Goal: Transaction & Acquisition: Purchase product/service

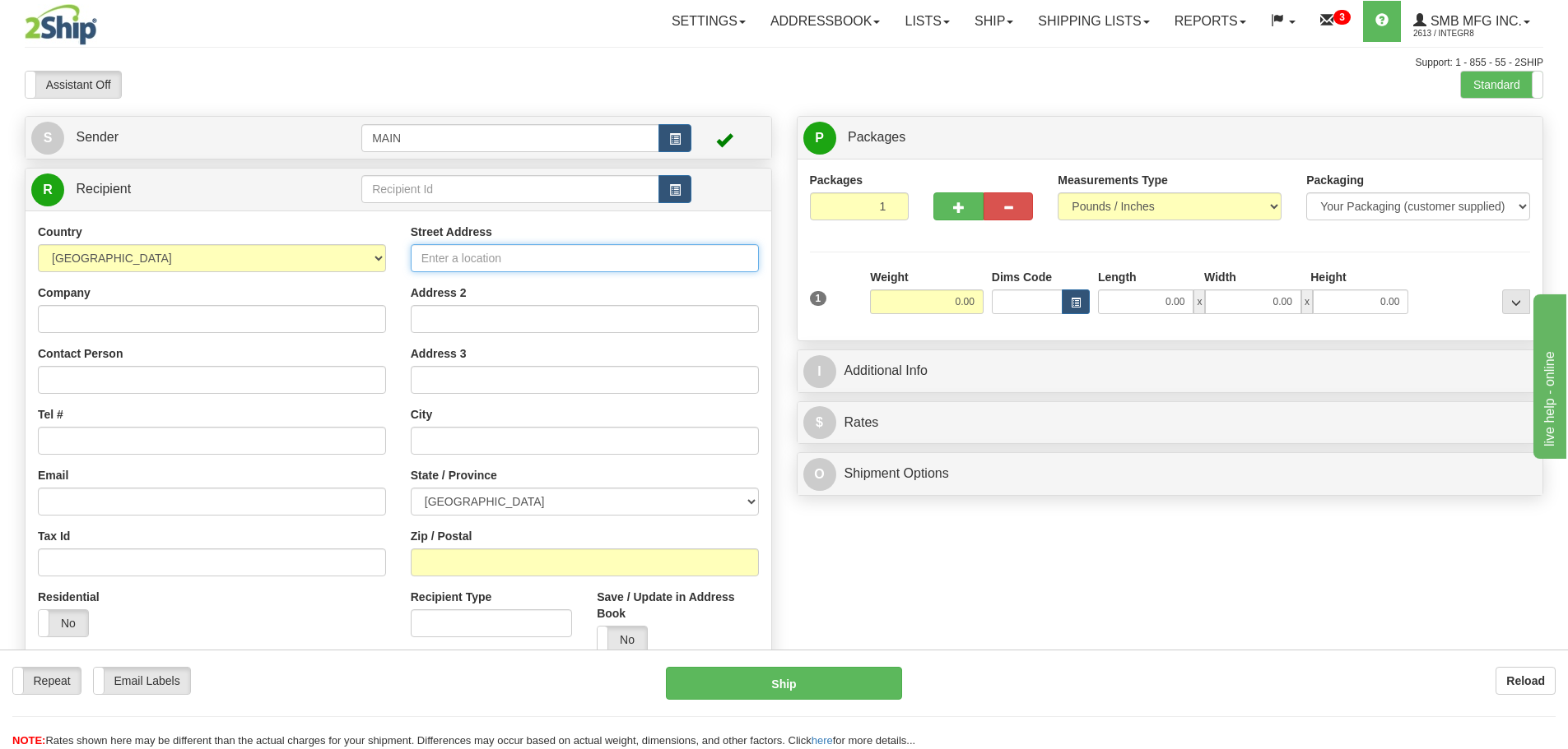
click at [456, 260] on input "Street Address" at bounding box center [584, 259] width 348 height 28
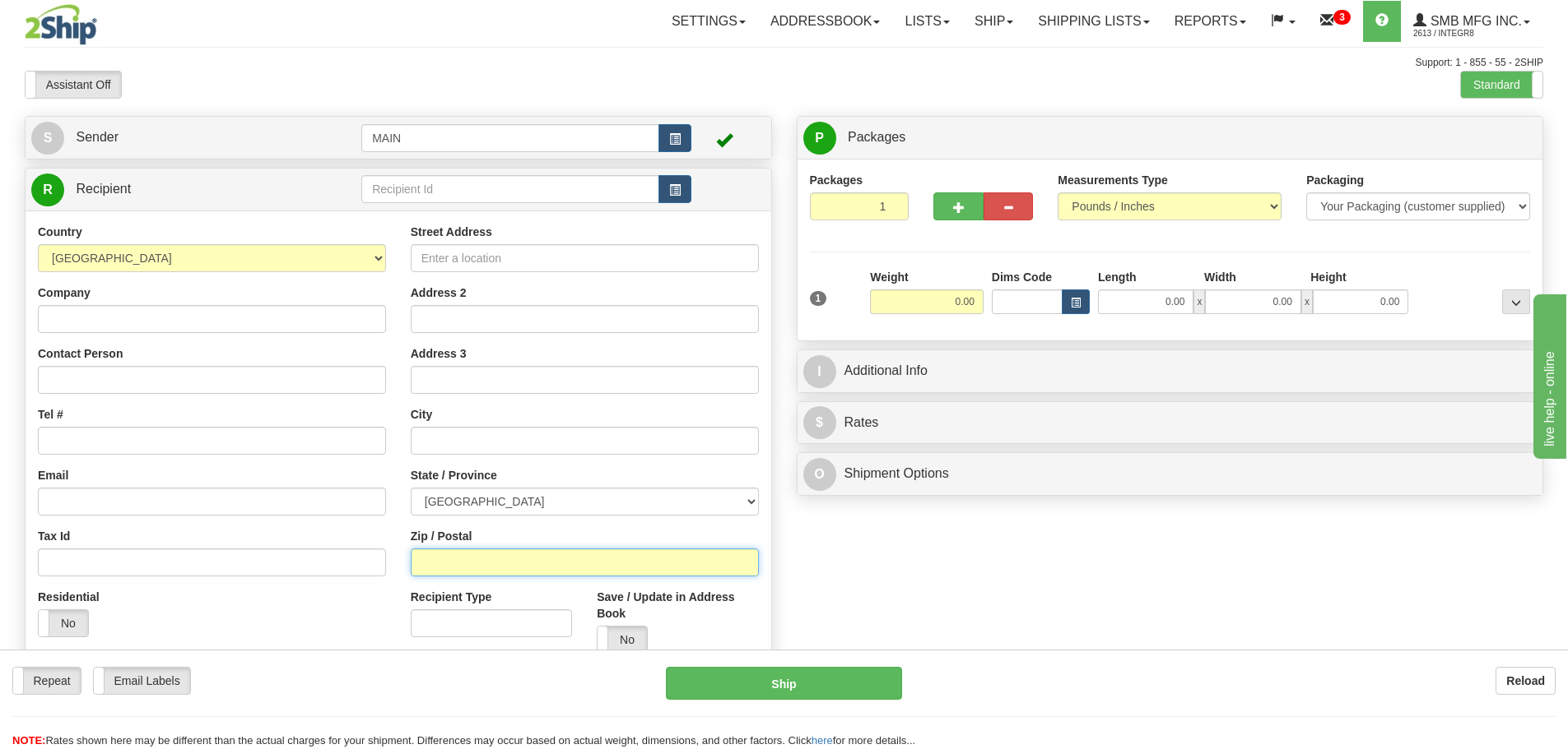
click at [457, 565] on input "Zip / Postal" at bounding box center [584, 563] width 348 height 28
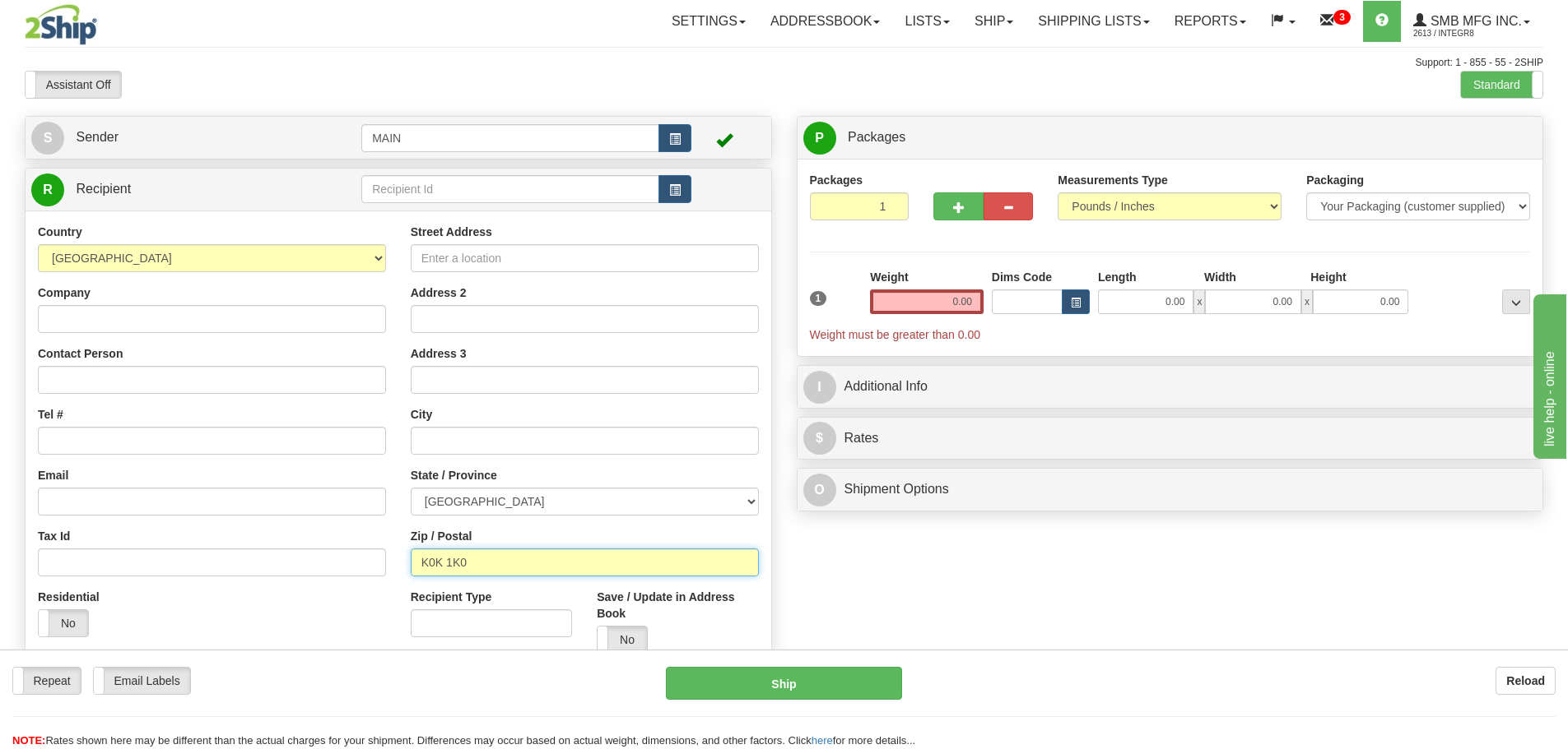
type input "K0K 1K0"
click at [503, 438] on input "text" at bounding box center [584, 441] width 348 height 28
click at [549, 440] on input "text" at bounding box center [584, 441] width 348 height 28
type input "Cannifton"
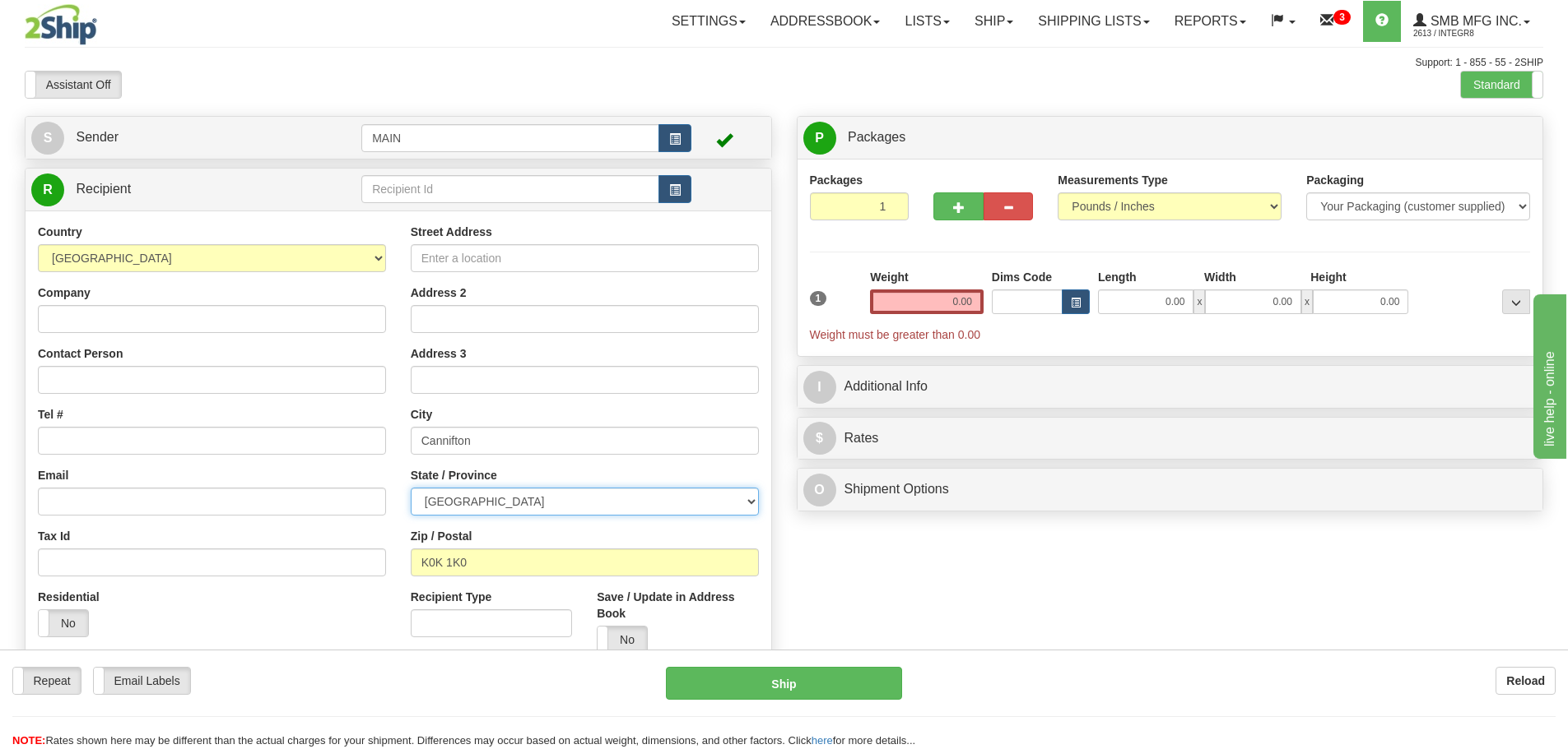
click at [549, 501] on select "[GEOGRAPHIC_DATA] [GEOGRAPHIC_DATA] [GEOGRAPHIC_DATA] [GEOGRAPHIC_DATA] [GEOGRA…" at bounding box center [584, 502] width 348 height 28
select select "ON"
click at [411, 488] on select "[GEOGRAPHIC_DATA] [GEOGRAPHIC_DATA] [GEOGRAPHIC_DATA] [GEOGRAPHIC_DATA] [GEOGRA…" at bounding box center [584, 502] width 348 height 28
drag, startPoint x: 889, startPoint y: 297, endPoint x: 1205, endPoint y: 324, distance: 317.2
click at [1205, 324] on div "1 Weight 0.00 Dims Code 0.00" at bounding box center [1170, 306] width 729 height 74
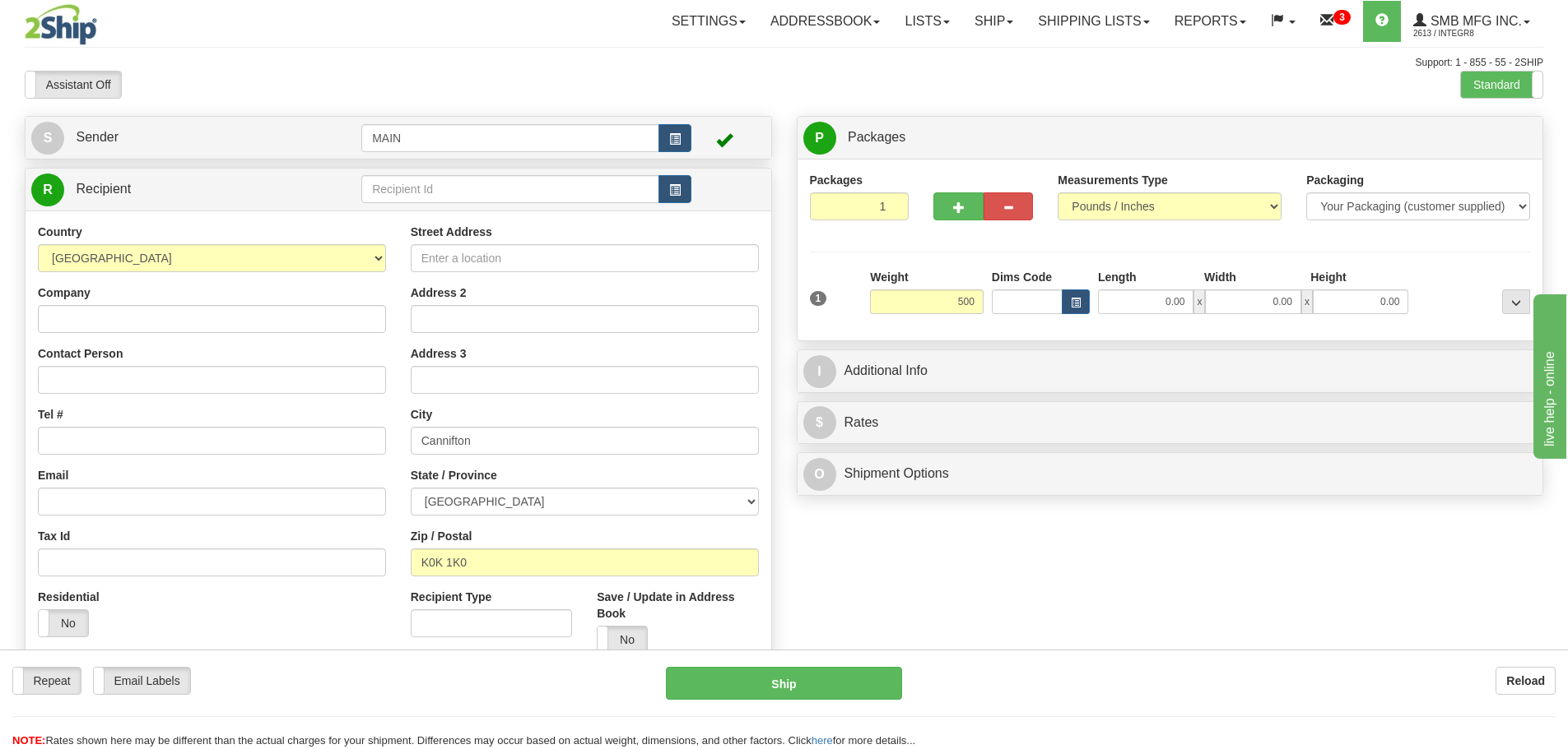
type input "500.00"
click at [1169, 287] on div "Length" at bounding box center [1146, 279] width 106 height 20
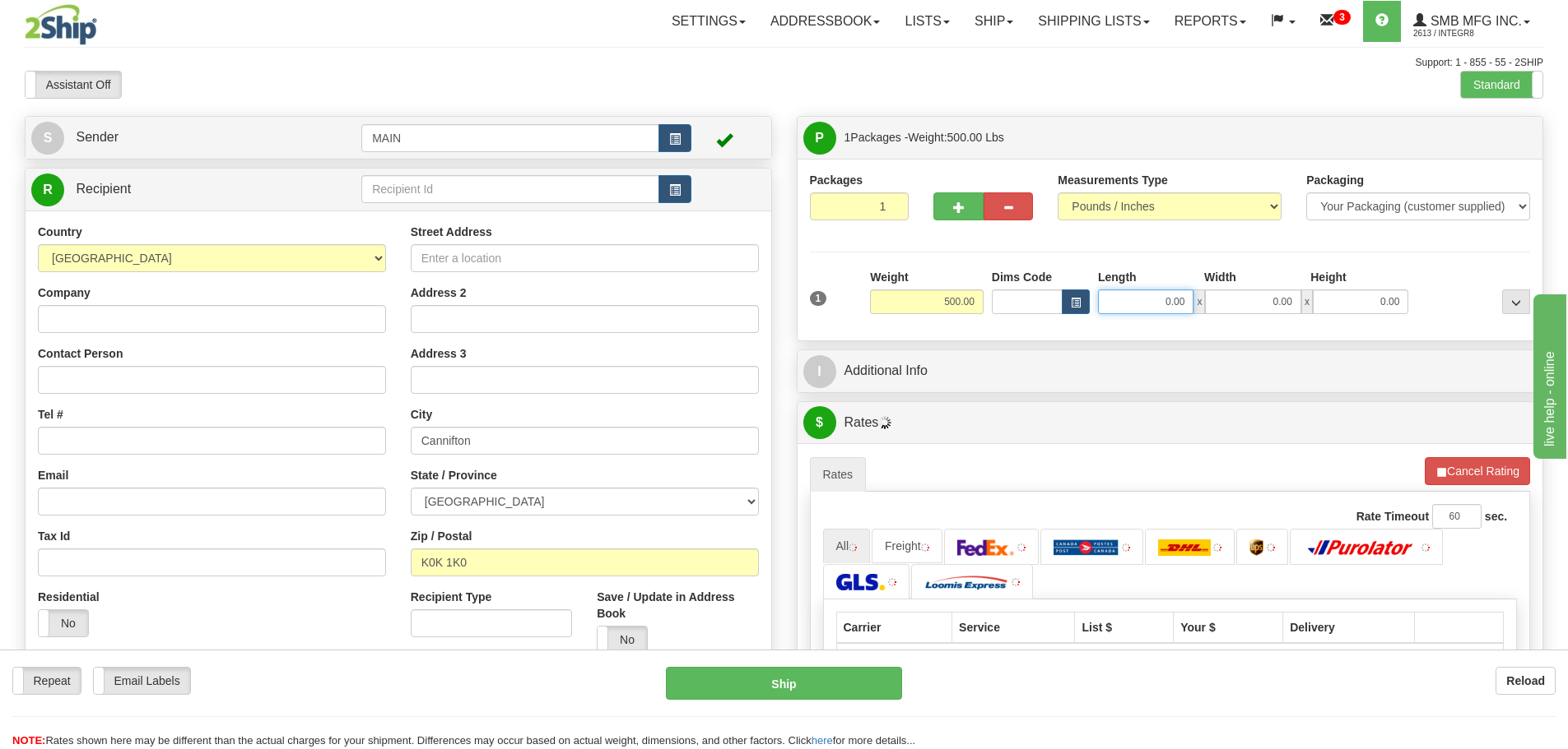
drag, startPoint x: 1159, startPoint y: 298, endPoint x: 1250, endPoint y: 299, distance: 91.0
click at [1250, 299] on div "0.00 x 0.00 x 0.00" at bounding box center [1253, 302] width 311 height 25
type input "20.00"
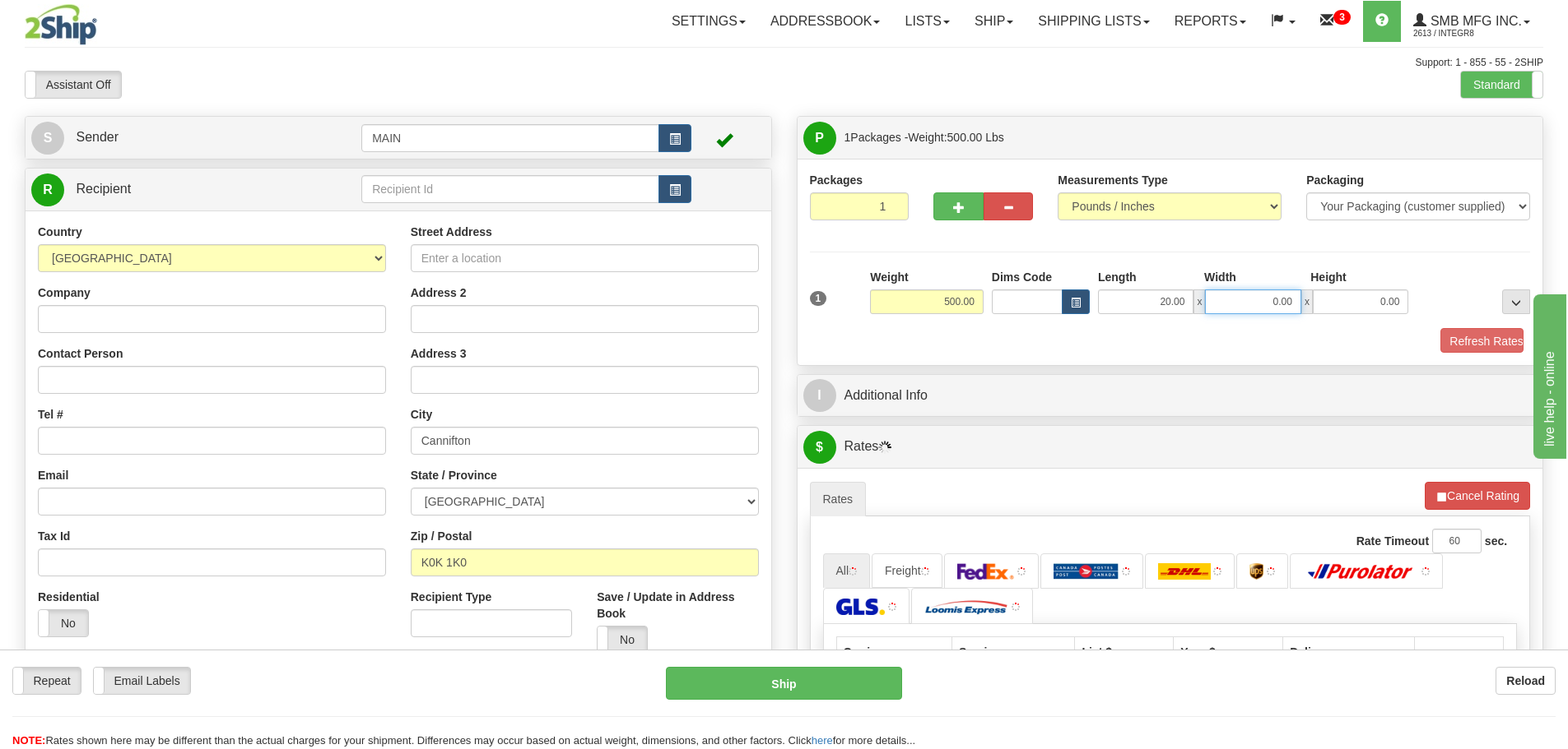
drag, startPoint x: 1242, startPoint y: 303, endPoint x: 1367, endPoint y: 303, distance: 125.0
click at [1367, 303] on div "20.00 x 0.00 x 0.00" at bounding box center [1253, 302] width 311 height 25
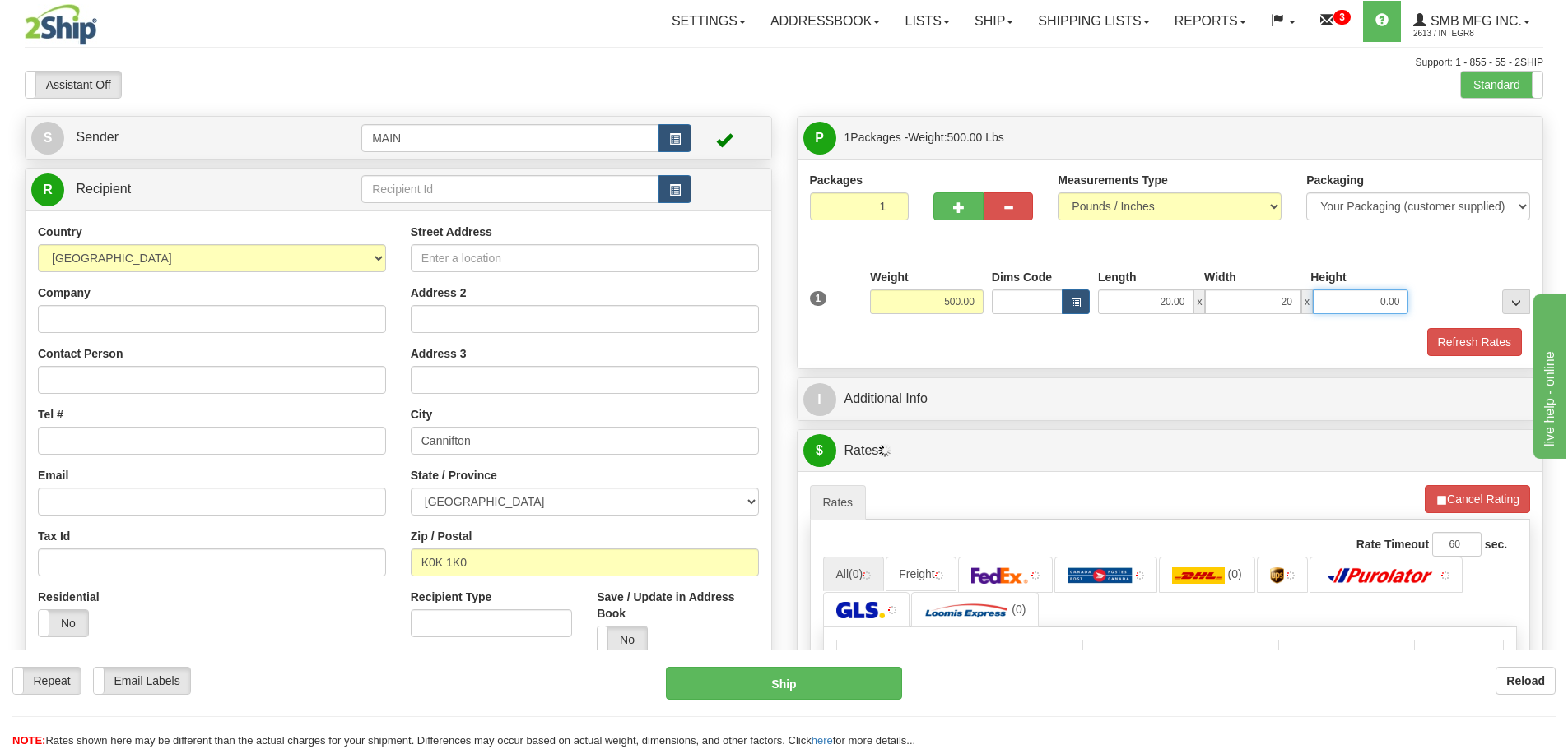
type input "20.00"
drag, startPoint x: 1351, startPoint y: 299, endPoint x: 1444, endPoint y: 298, distance: 93.0
click at [1443, 298] on div "1 Weight 500.00 Dims Code x" at bounding box center [1170, 298] width 729 height 59
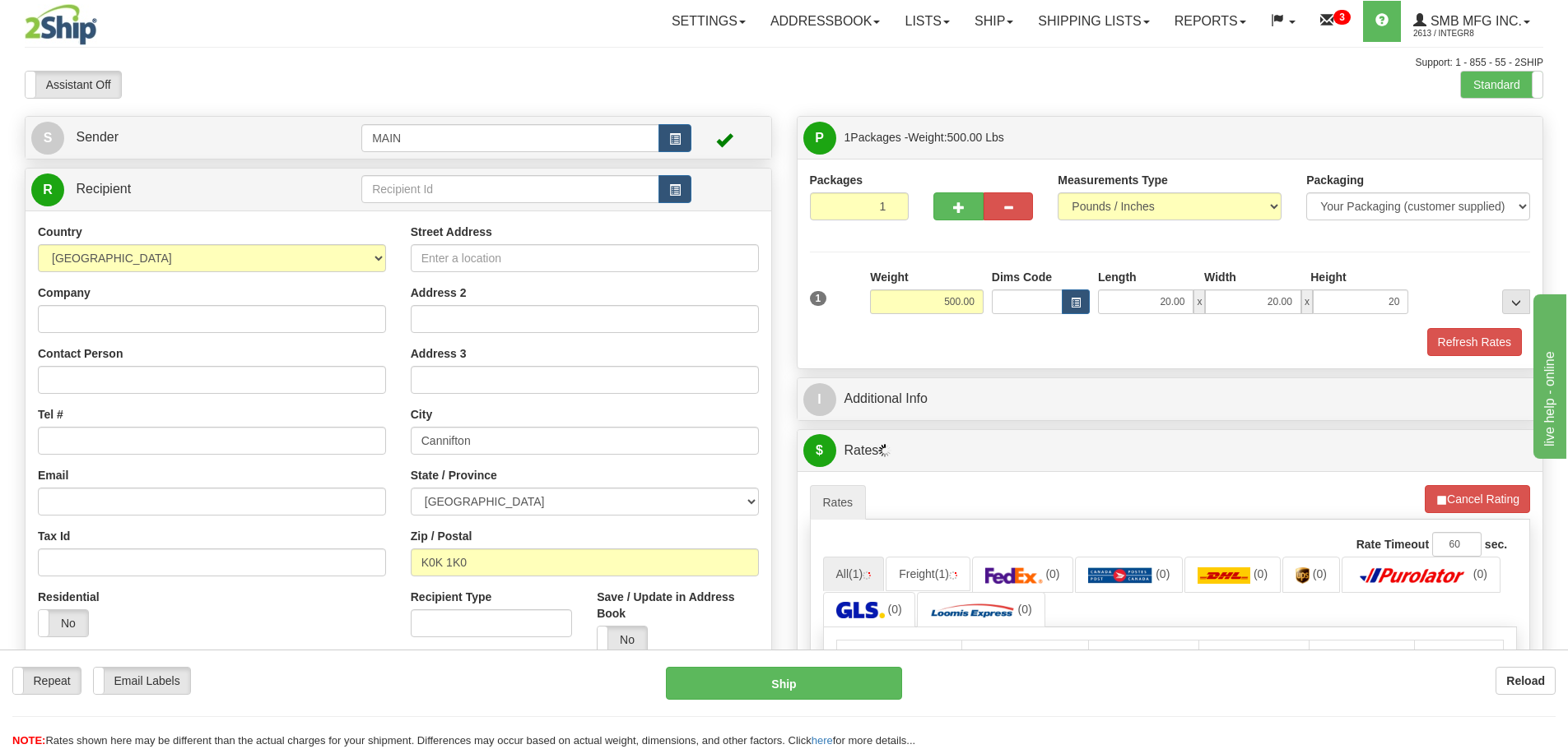
type input "20.00"
click at [1448, 258] on div "Packages 1 1 Measurements Type" at bounding box center [1171, 264] width 721 height 184
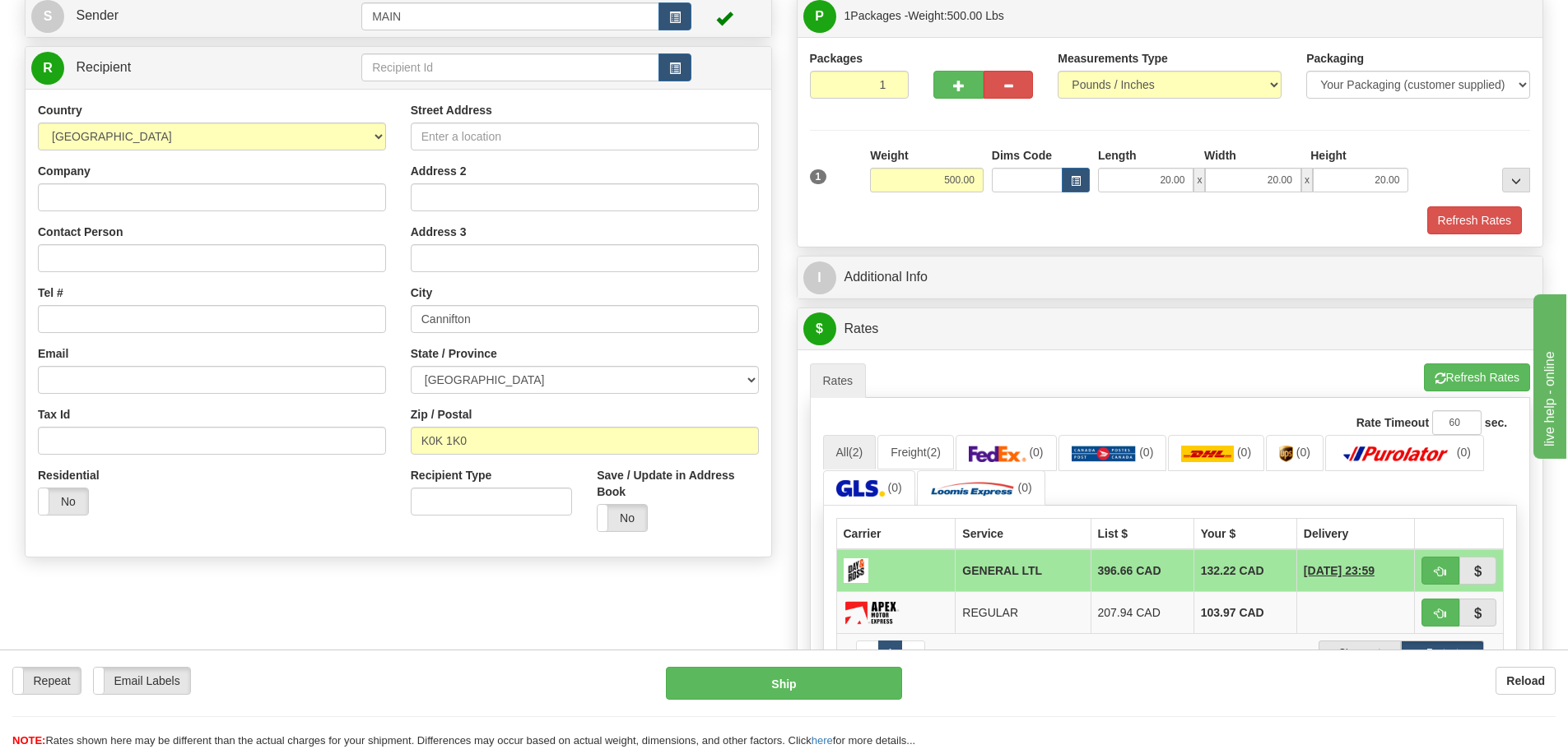
scroll to position [82, 0]
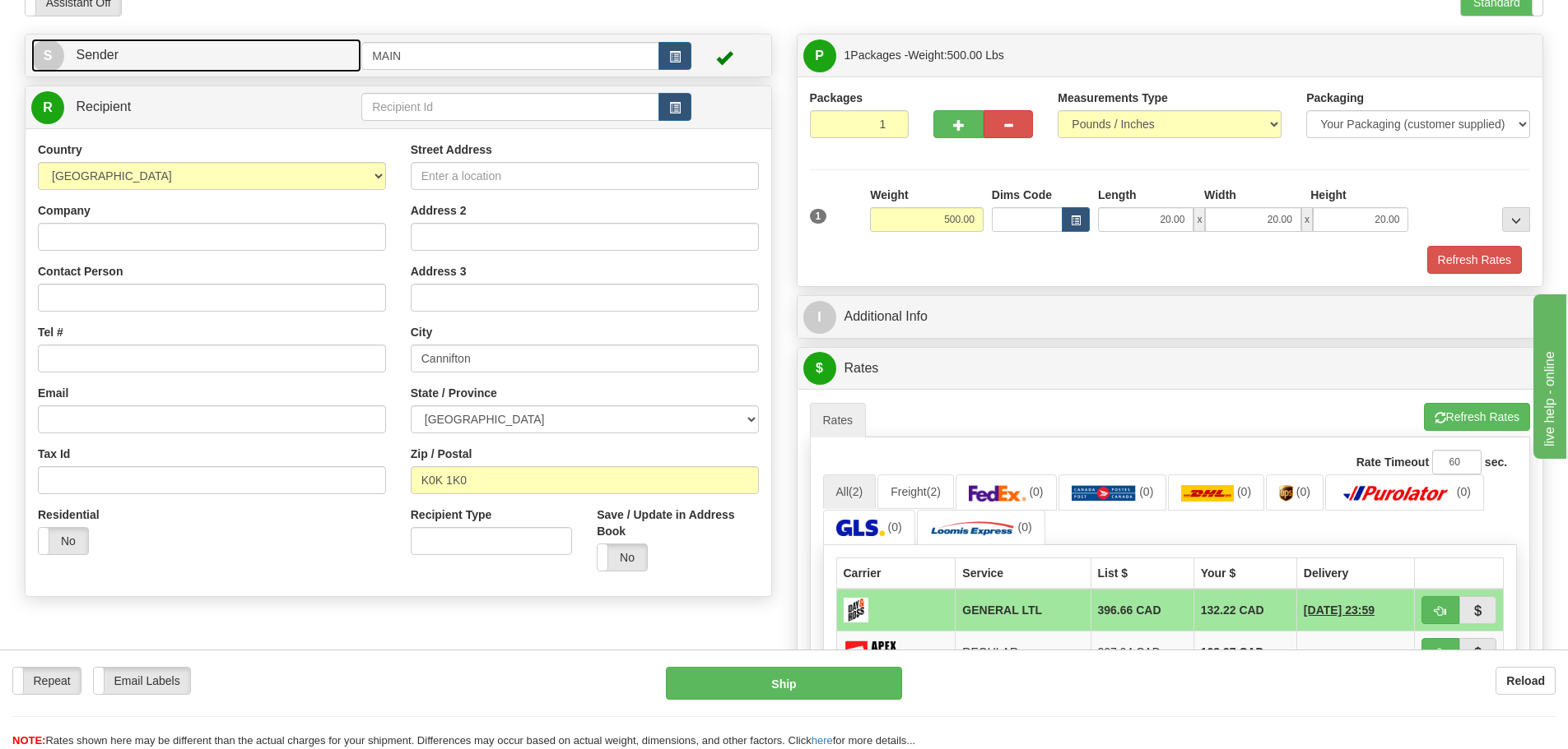
click at [263, 58] on link "S Sender" at bounding box center [197, 55] width 330 height 33
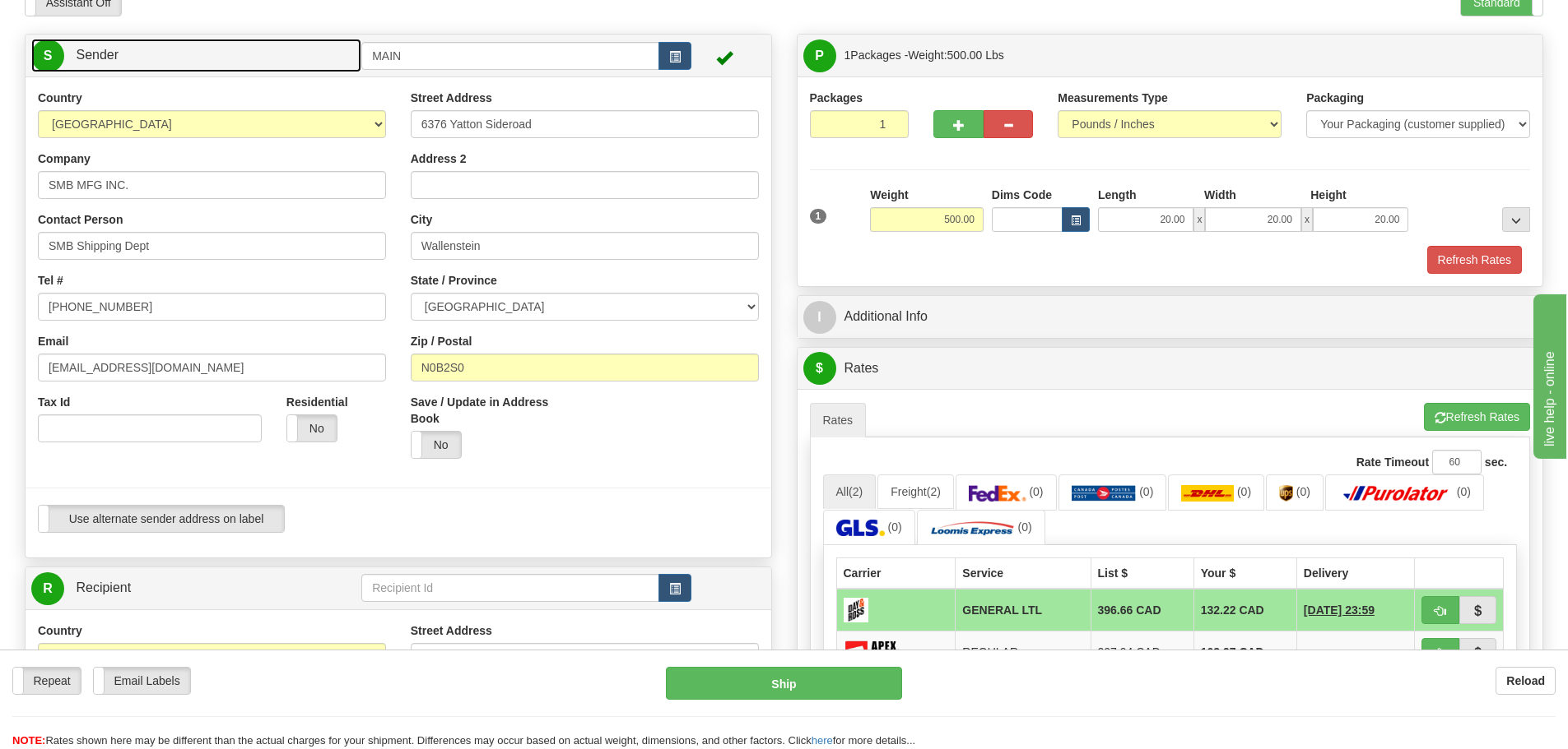
click at [289, 53] on link "S Sender" at bounding box center [197, 55] width 330 height 33
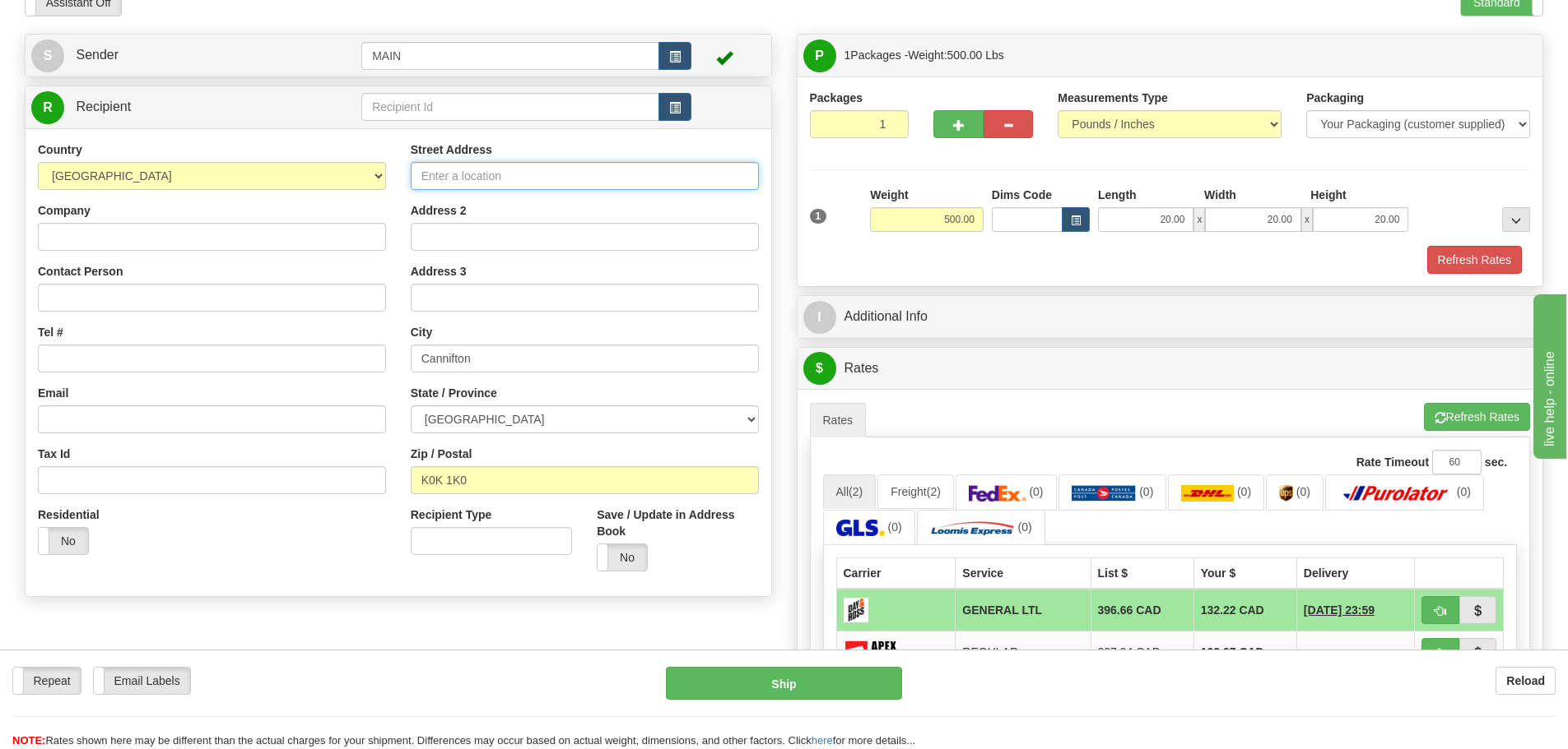
click at [462, 171] on input "Street Address" at bounding box center [584, 176] width 348 height 28
click at [422, 178] on input "[GEOGRAPHIC_DATA]" at bounding box center [584, 176] width 348 height 28
type input "[STREET_ADDRESS]"
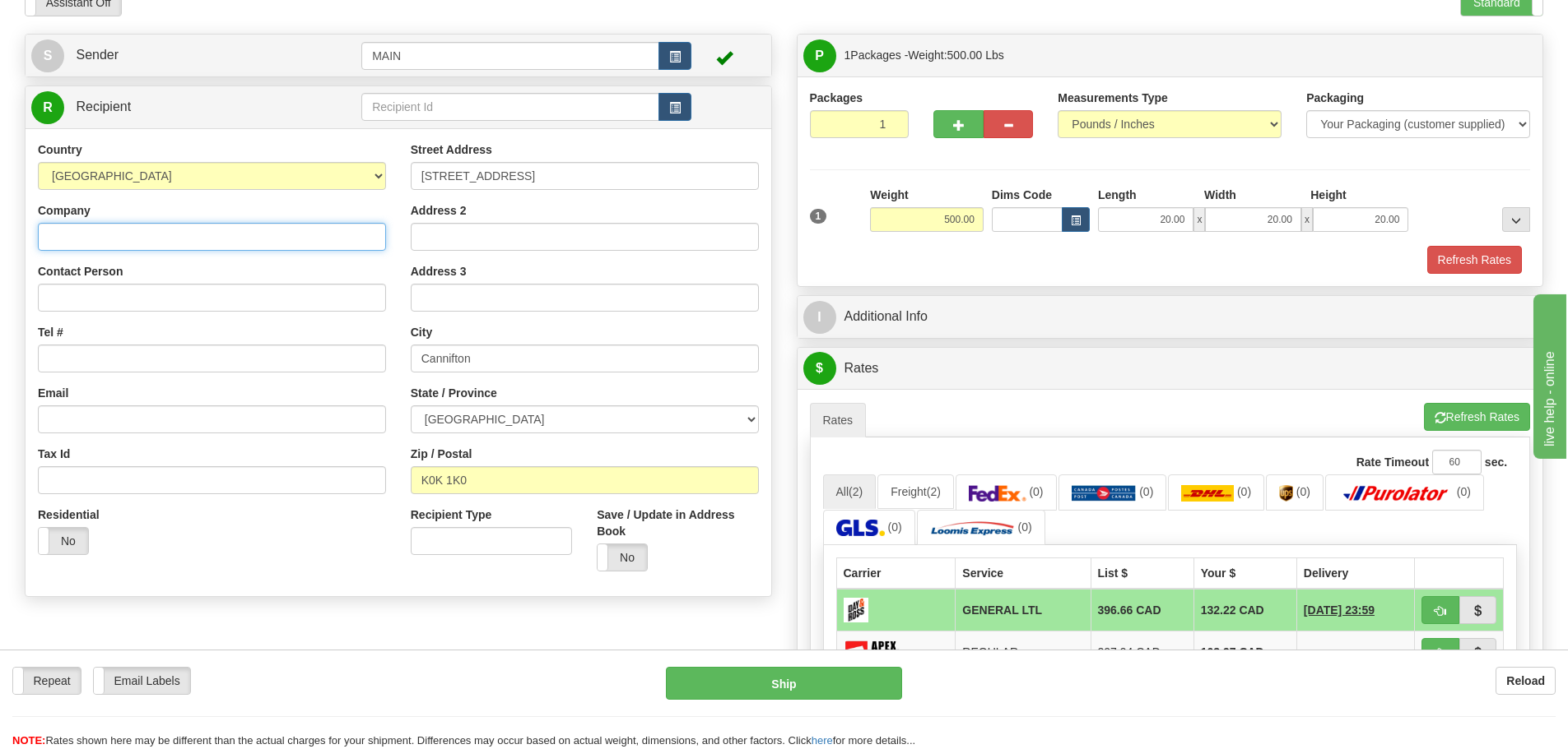
click at [192, 245] on input "Company" at bounding box center [211, 237] width 348 height 28
type input "Test do not Ship"
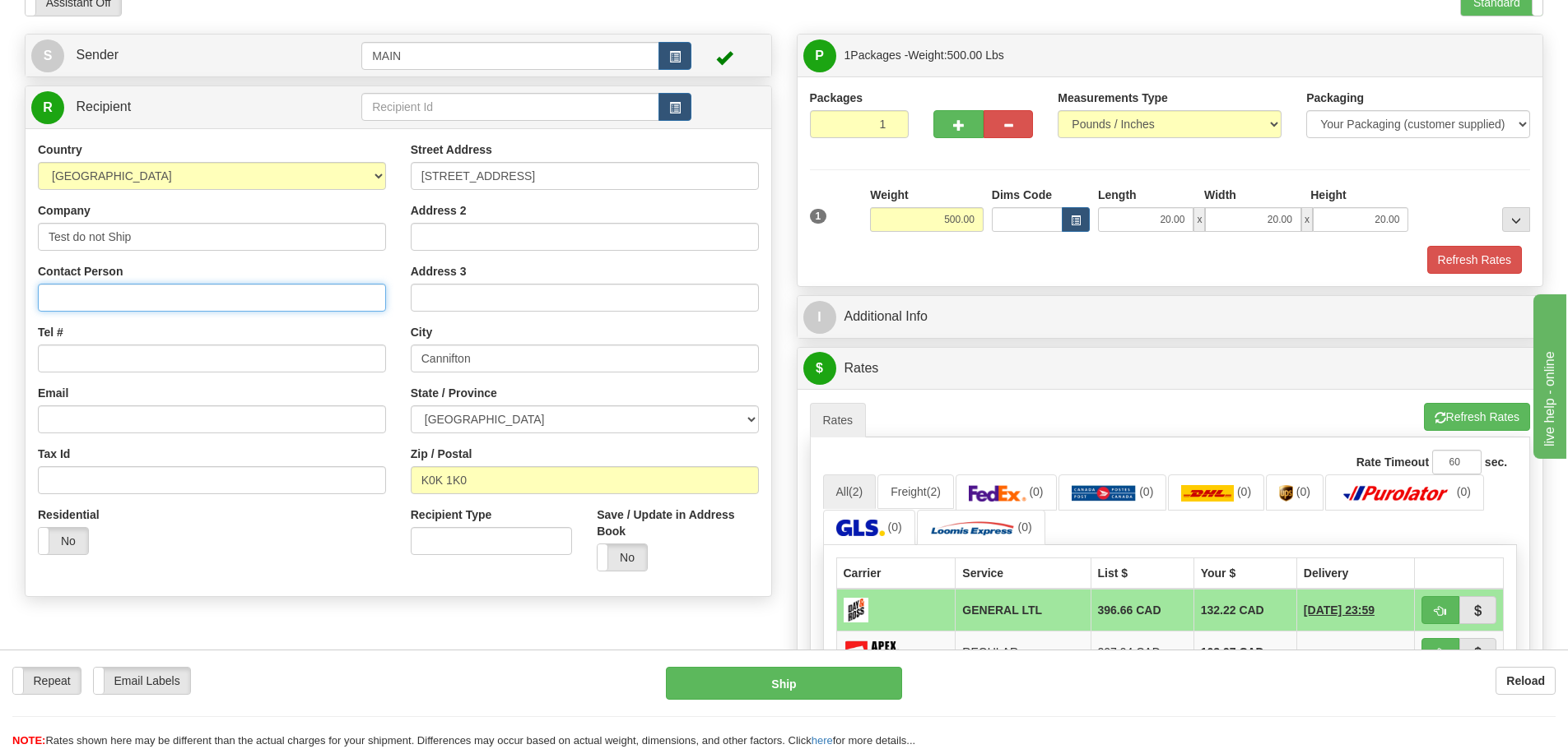
click at [221, 306] on input "Contact Person" at bounding box center [211, 298] width 348 height 28
type input "TEST DO NOT SEND"
click at [205, 364] on input "Tel #" at bounding box center [211, 359] width 348 height 28
type input "1122334455"
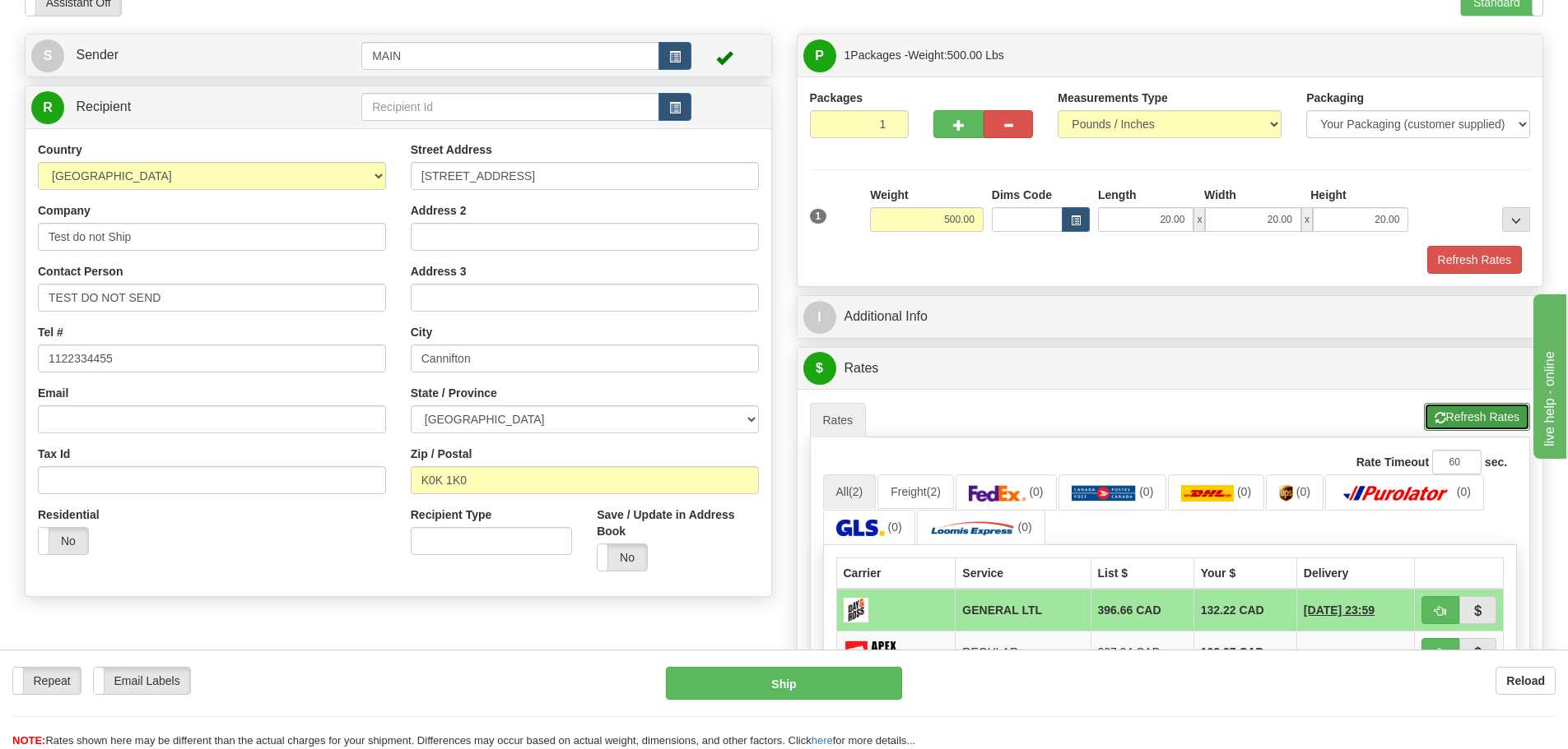
click at [1480, 414] on button "Refresh Rates" at bounding box center [1476, 417] width 106 height 28
drag, startPoint x: 524, startPoint y: 362, endPoint x: 284, endPoint y: 362, distance: 240.0
click at [284, 362] on div "Country [GEOGRAPHIC_DATA] [GEOGRAPHIC_DATA] [GEOGRAPHIC_DATA] [GEOGRAPHIC_DATA]…" at bounding box center [398, 362] width 746 height 443
paste input "Warkworth"
type input "Warkworth"
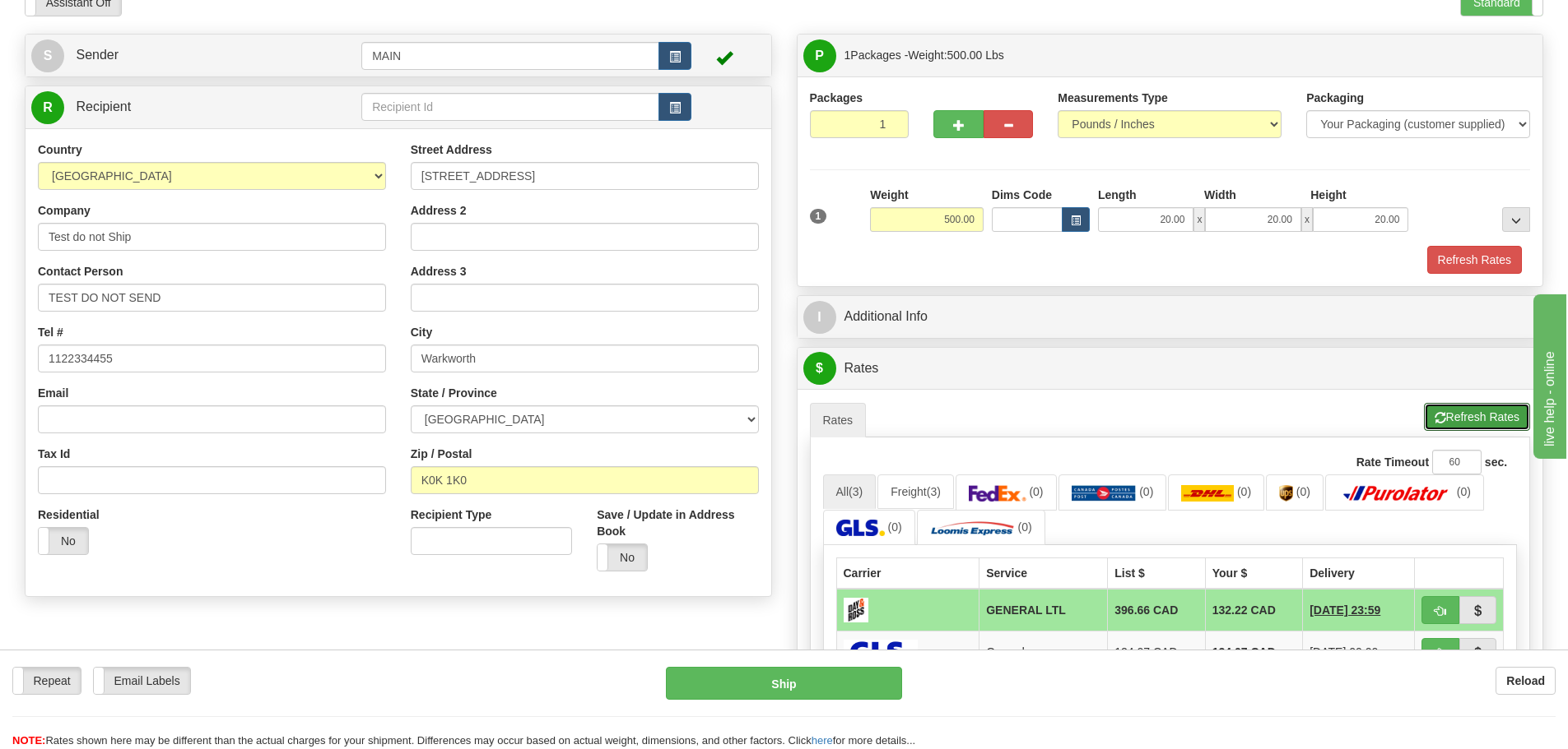
click at [1438, 417] on span "button" at bounding box center [1440, 418] width 11 height 11
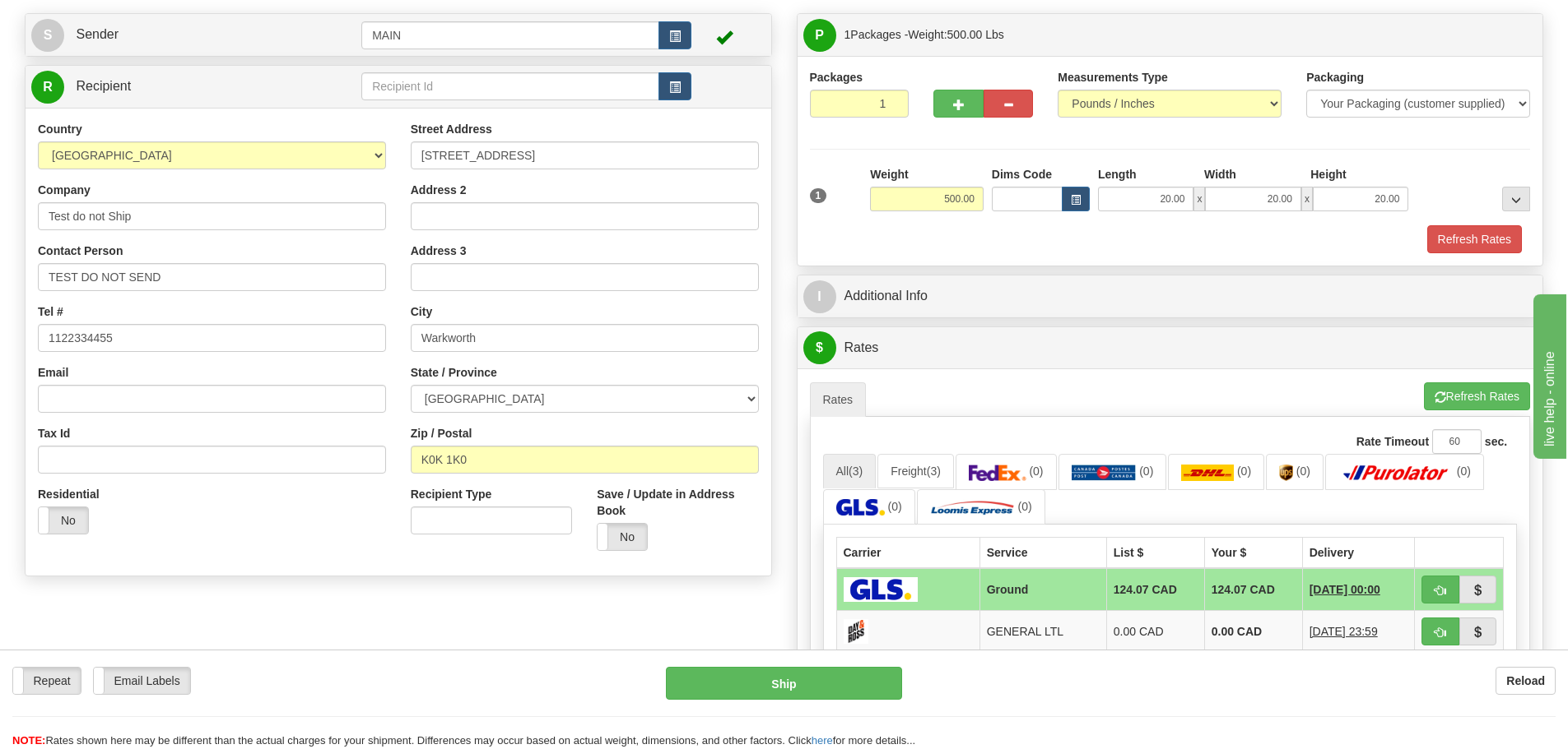
scroll to position [0, 0]
